Goal: Information Seeking & Learning: Learn about a topic

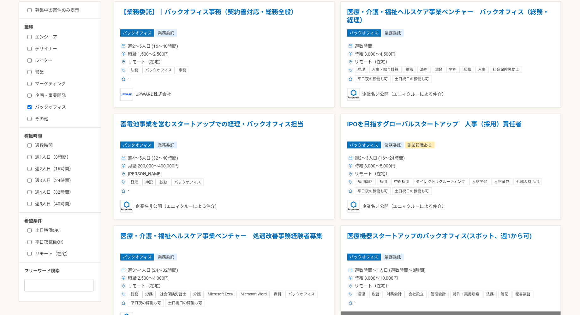
scroll to position [160, 0]
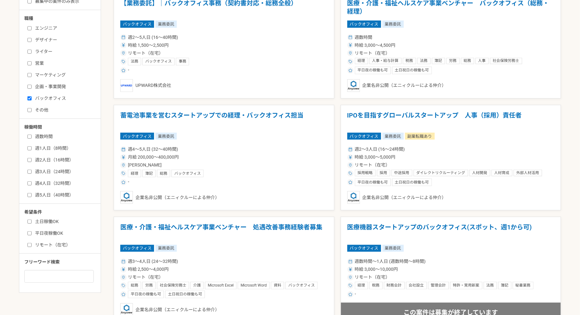
click at [30, 244] on input "リモート（在宅）" at bounding box center [29, 245] width 4 height 4
checkbox input "true"
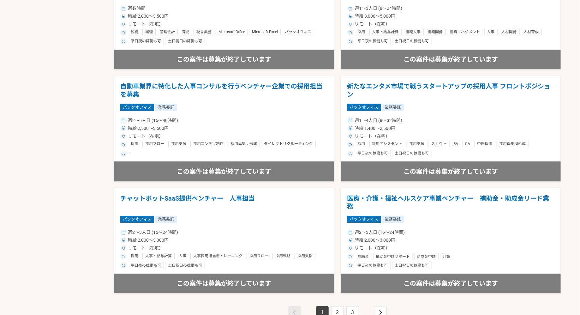
scroll to position [1053, 0]
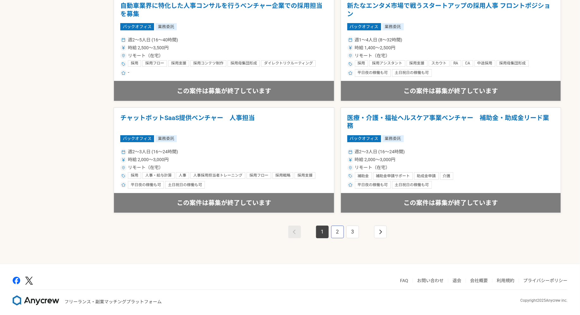
click at [333, 230] on link "2" at bounding box center [337, 232] width 13 height 13
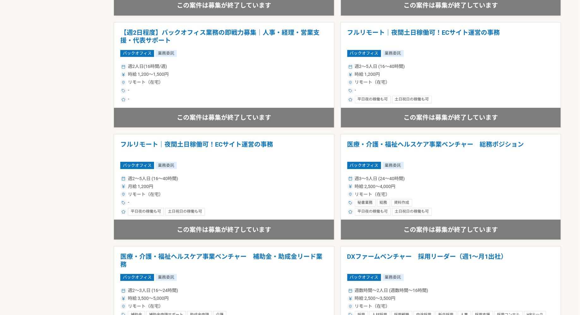
scroll to position [1053, 0]
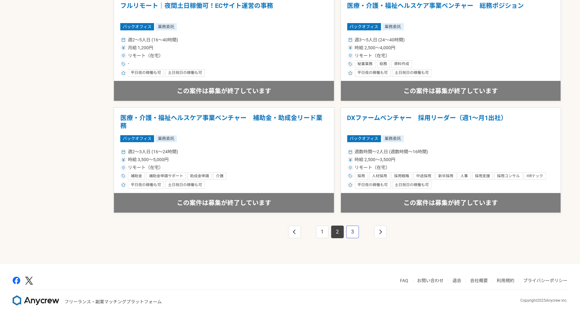
click at [352, 230] on link "3" at bounding box center [352, 232] width 13 height 13
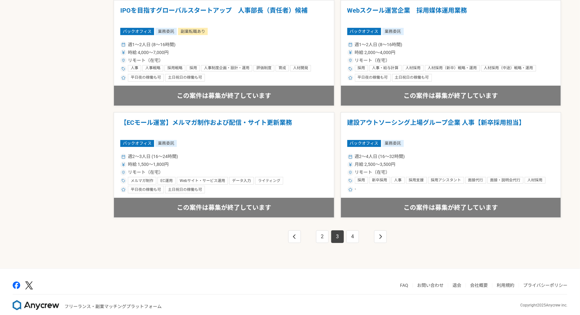
scroll to position [1053, 0]
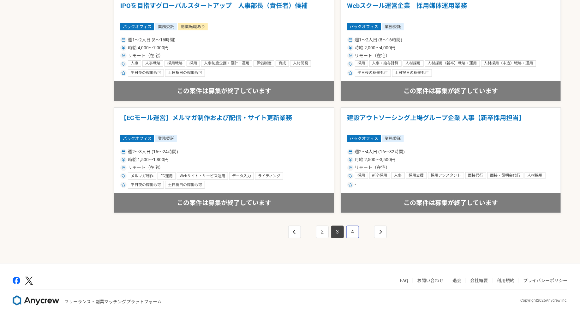
click at [352, 230] on link "4" at bounding box center [352, 232] width 13 height 13
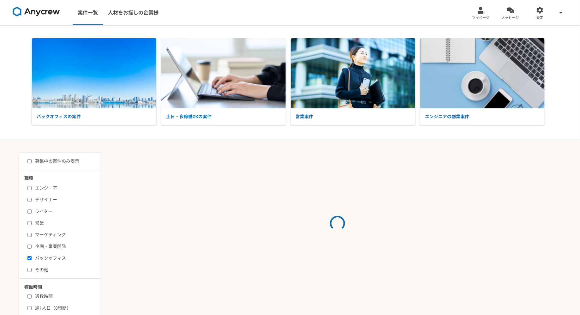
scroll to position [204, 0]
